Goal: Register for event/course

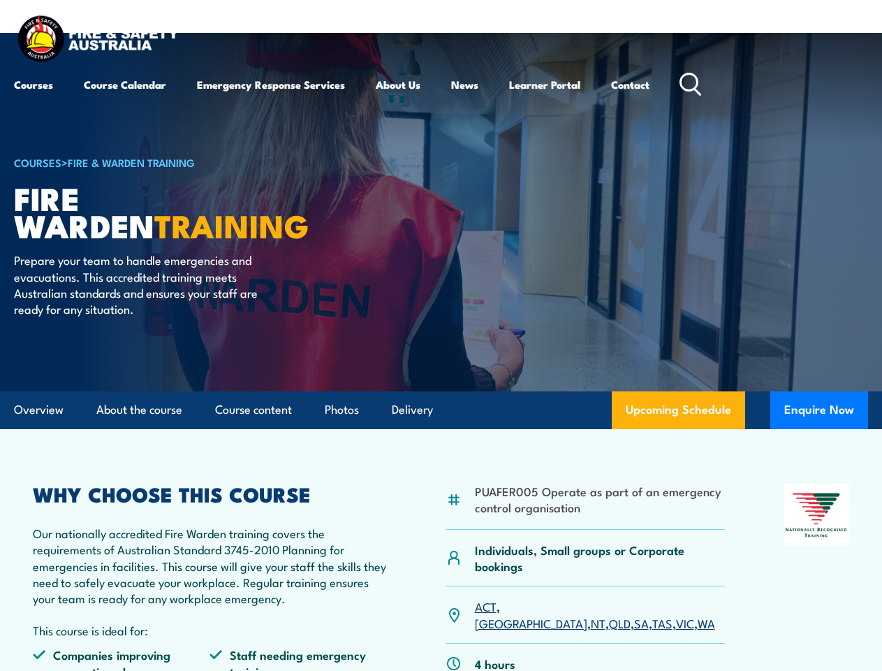
click at [441, 335] on article "COURSES > Fire & Warden Training Fire Warden TRAINING Prepare your team to hand…" at bounding box center [441, 212] width 854 height 358
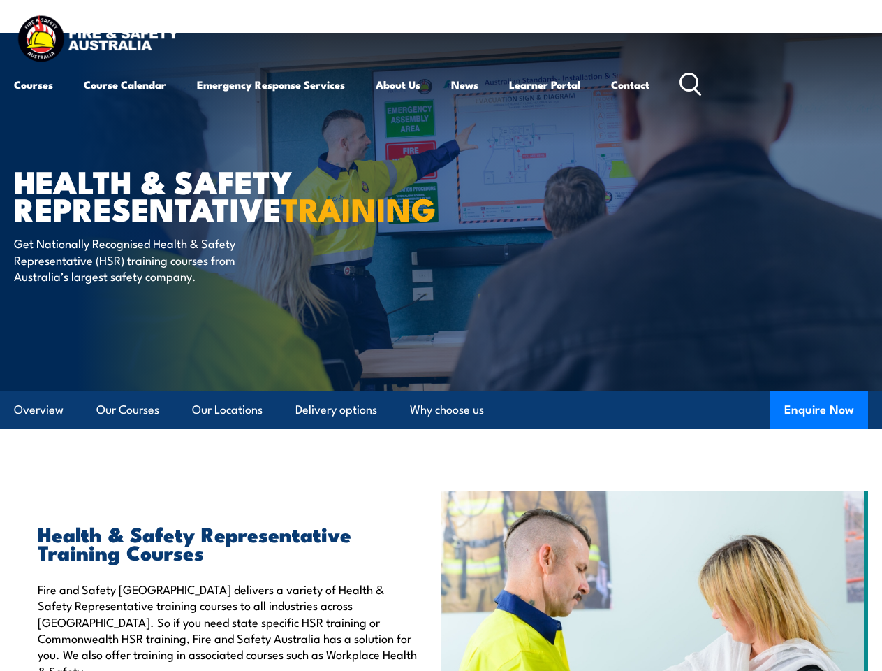
click at [441, 335] on article "Health & Safety Representative TRAINING Get Nationally Recognised Health & Safe…" at bounding box center [441, 212] width 854 height 358
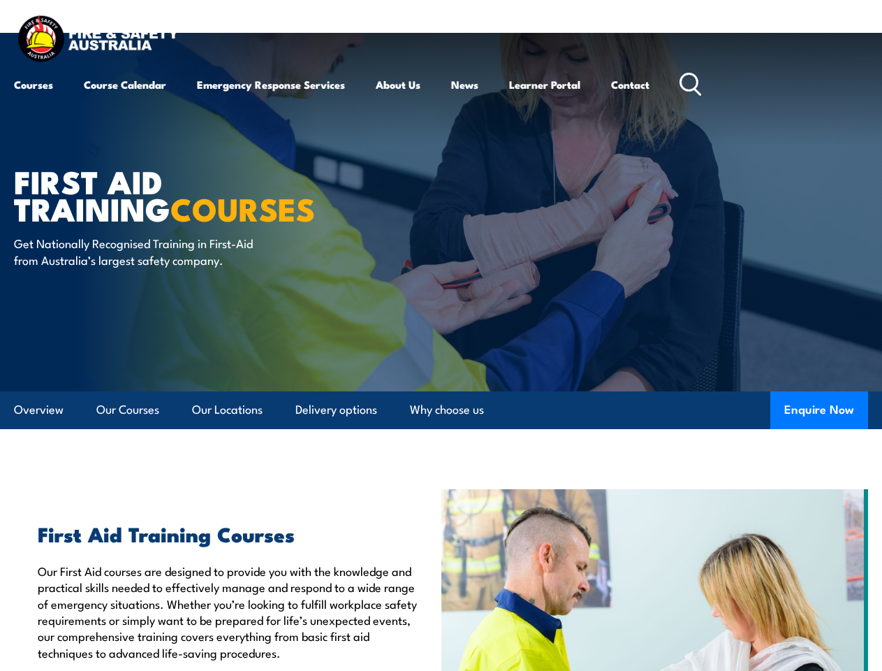
click at [441, 335] on article "First Aid Training COURSES Get Nationally Recognised Training in First-Aid from…" at bounding box center [441, 212] width 854 height 358
